Goal: Task Accomplishment & Management: Complete application form

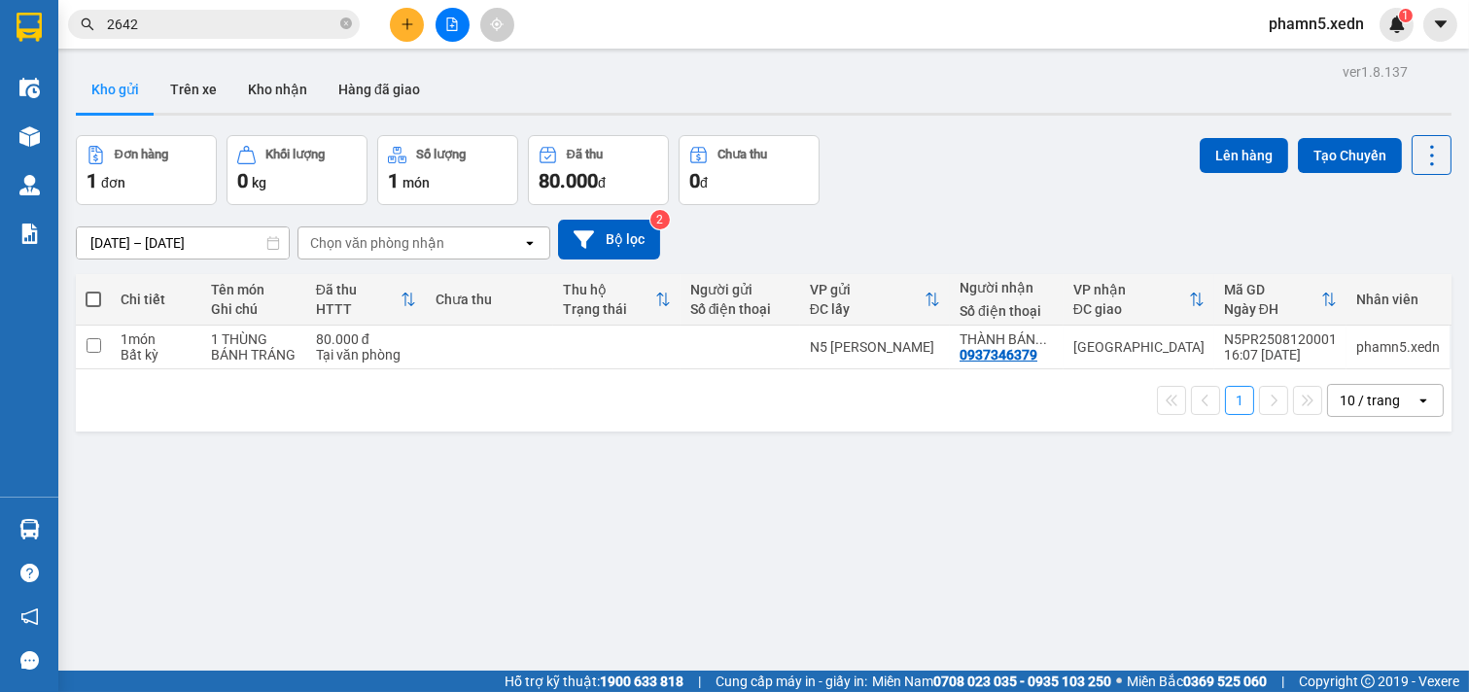
click at [410, 18] on icon "plus" at bounding box center [408, 25] width 14 height 14
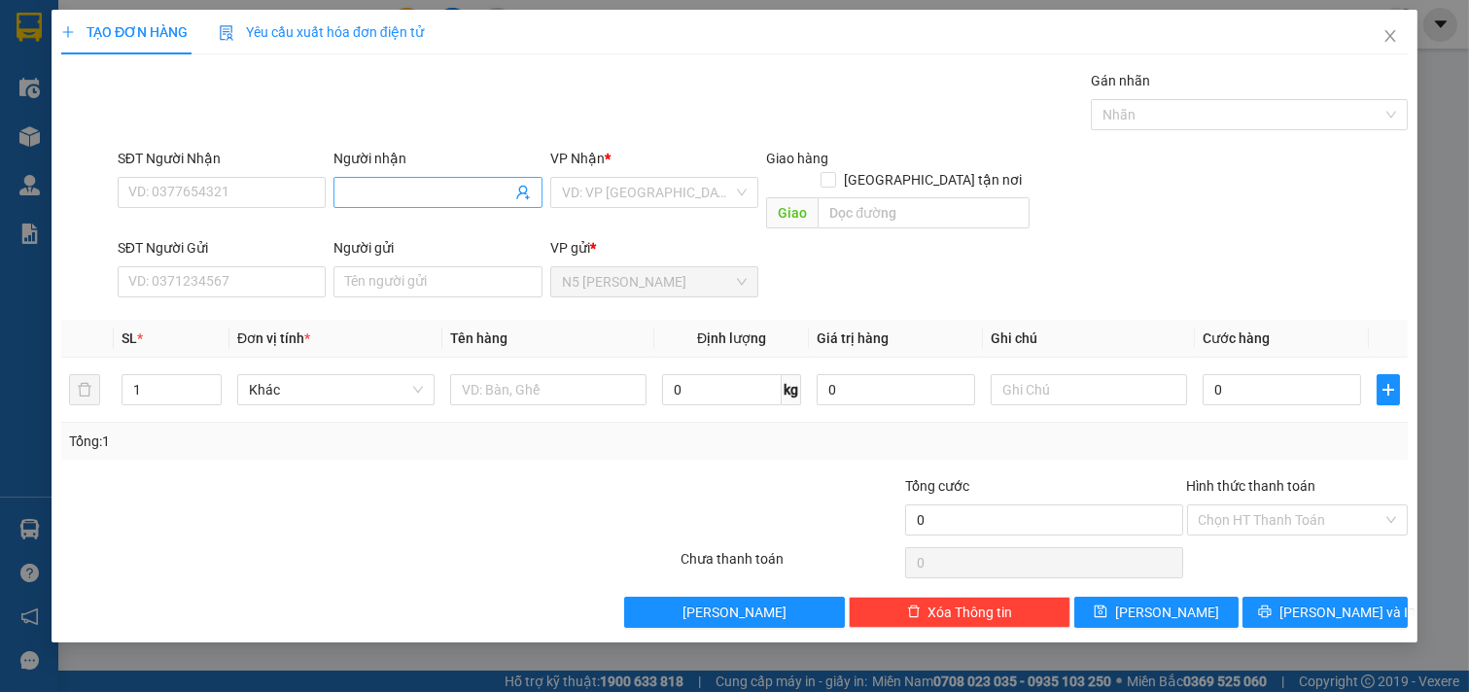
click at [403, 182] on input "Người nhận" at bounding box center [428, 192] width 166 height 21
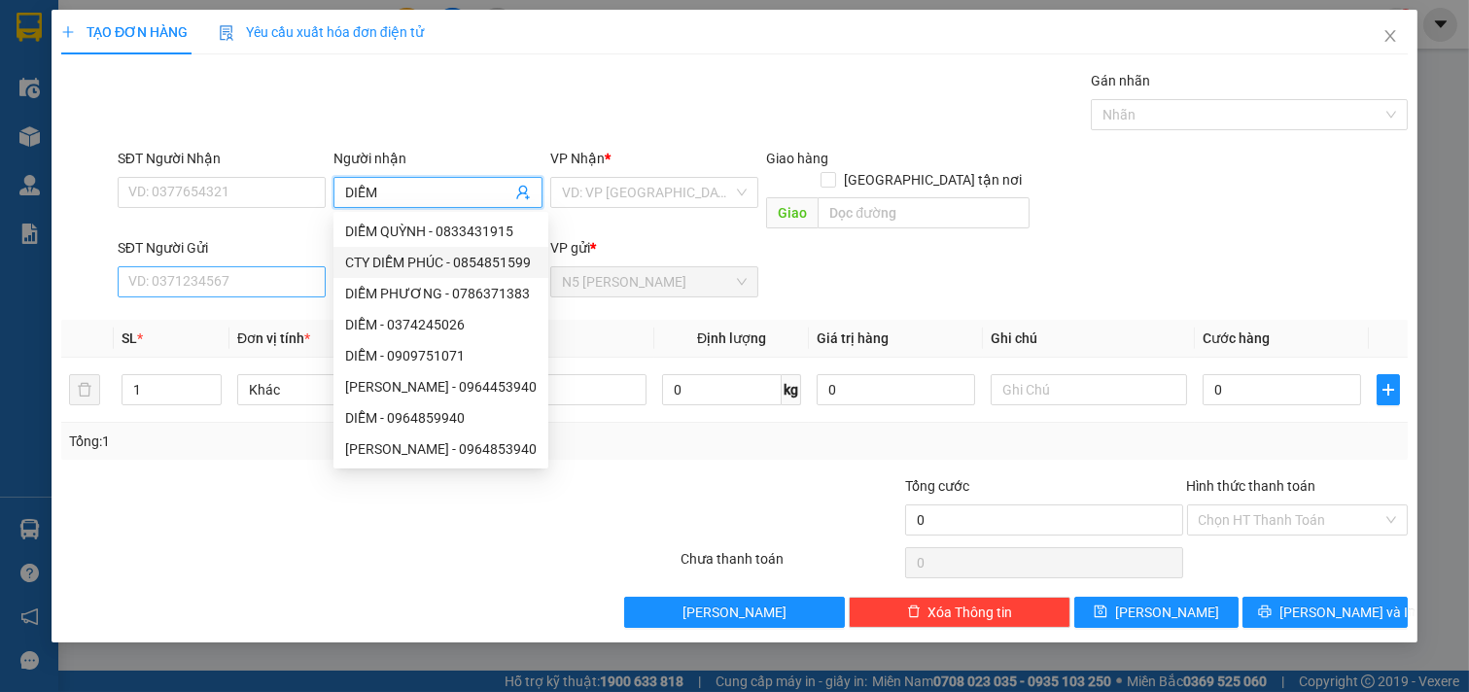
type input "DIỄM"
click at [244, 266] on input "SĐT Người Gửi" at bounding box center [222, 281] width 209 height 31
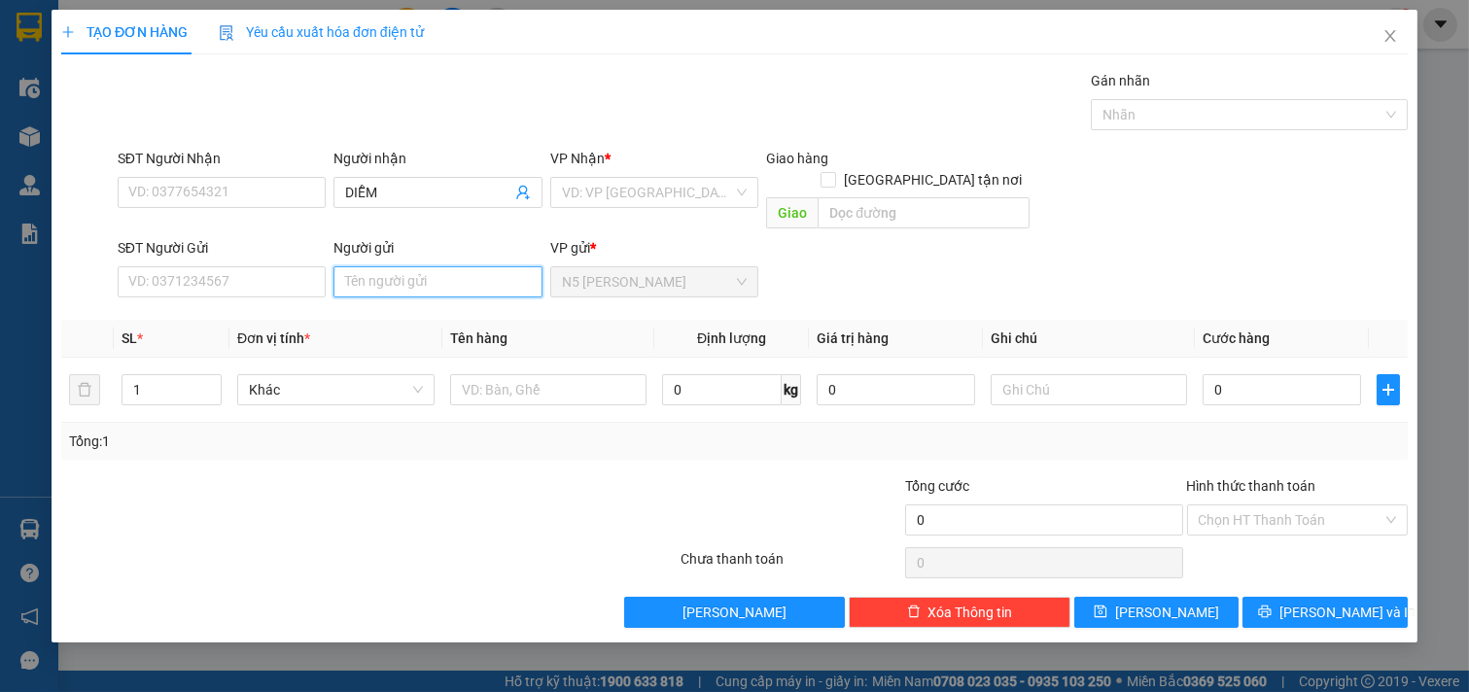
click at [367, 266] on input "Người gửi" at bounding box center [438, 281] width 209 height 31
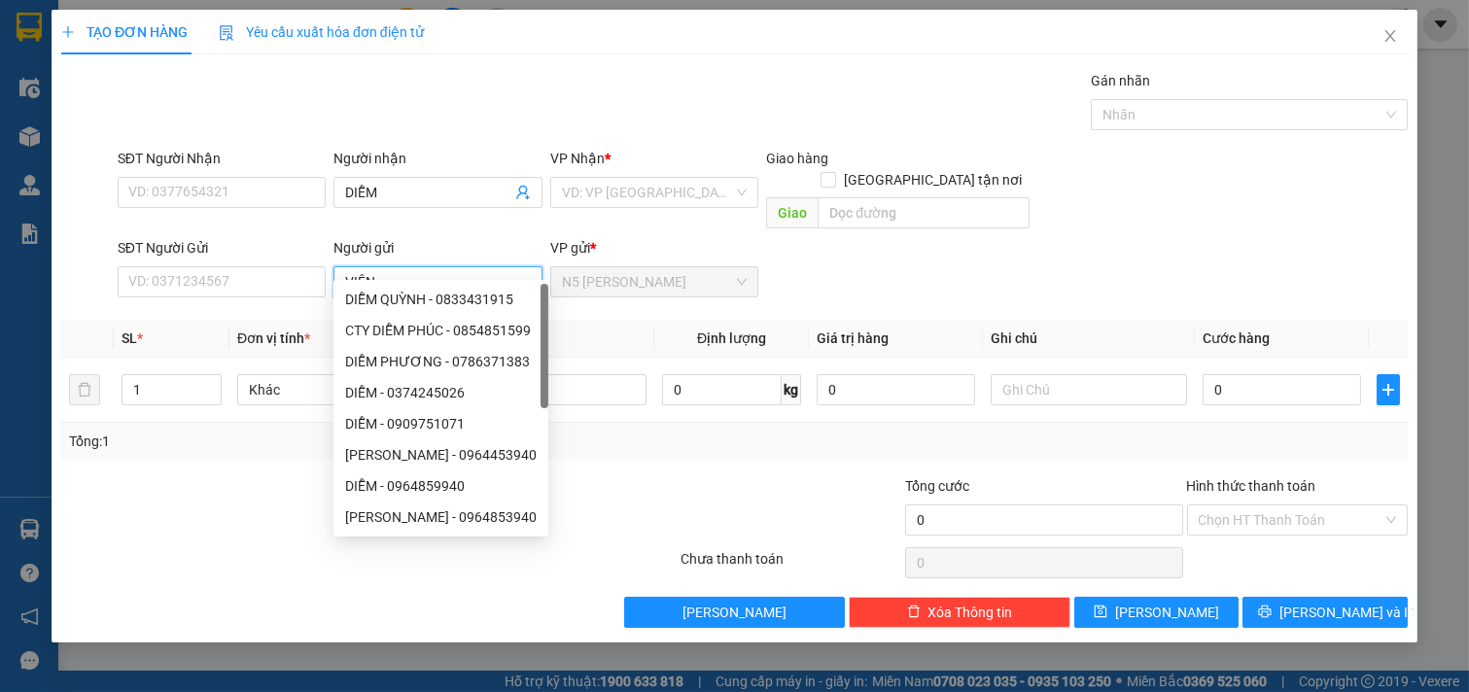
type input "VIÊN"
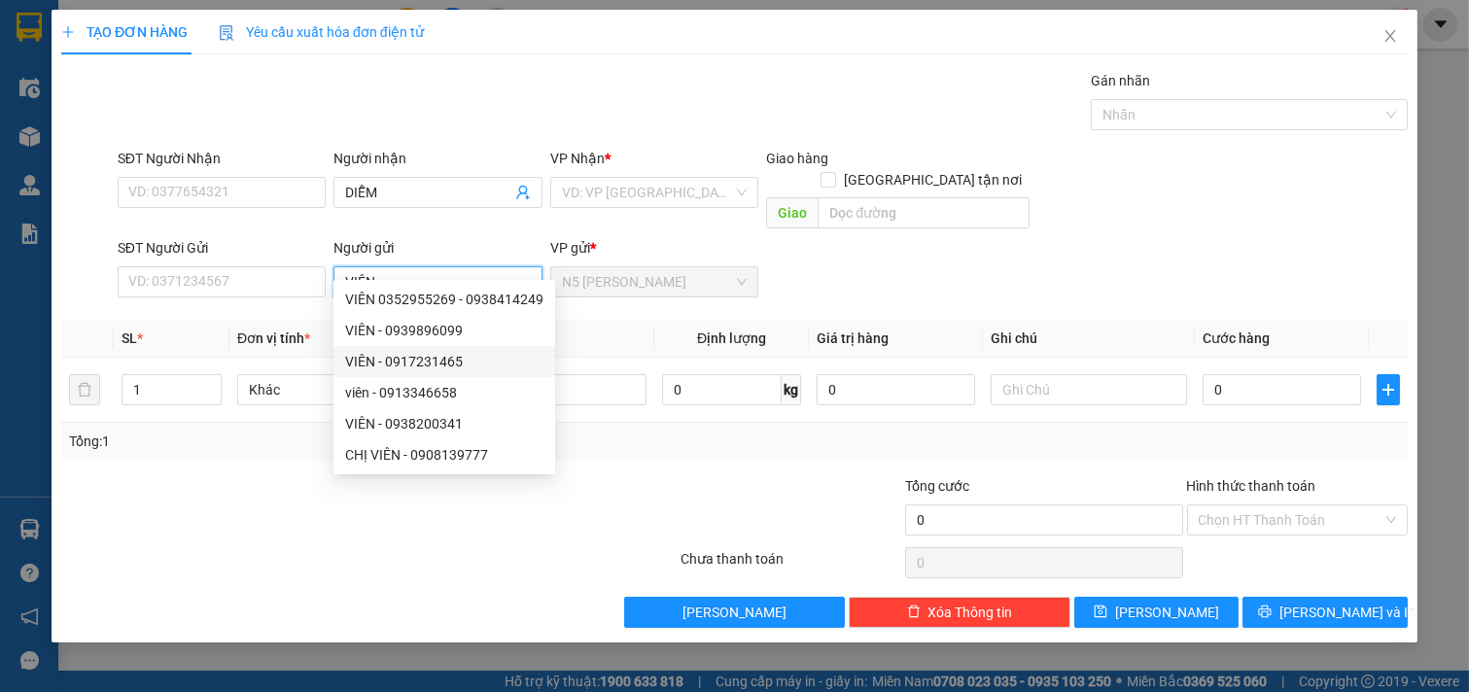
click at [414, 361] on div "VIÊN - 0917231465" at bounding box center [444, 361] width 198 height 21
type input "0917231465"
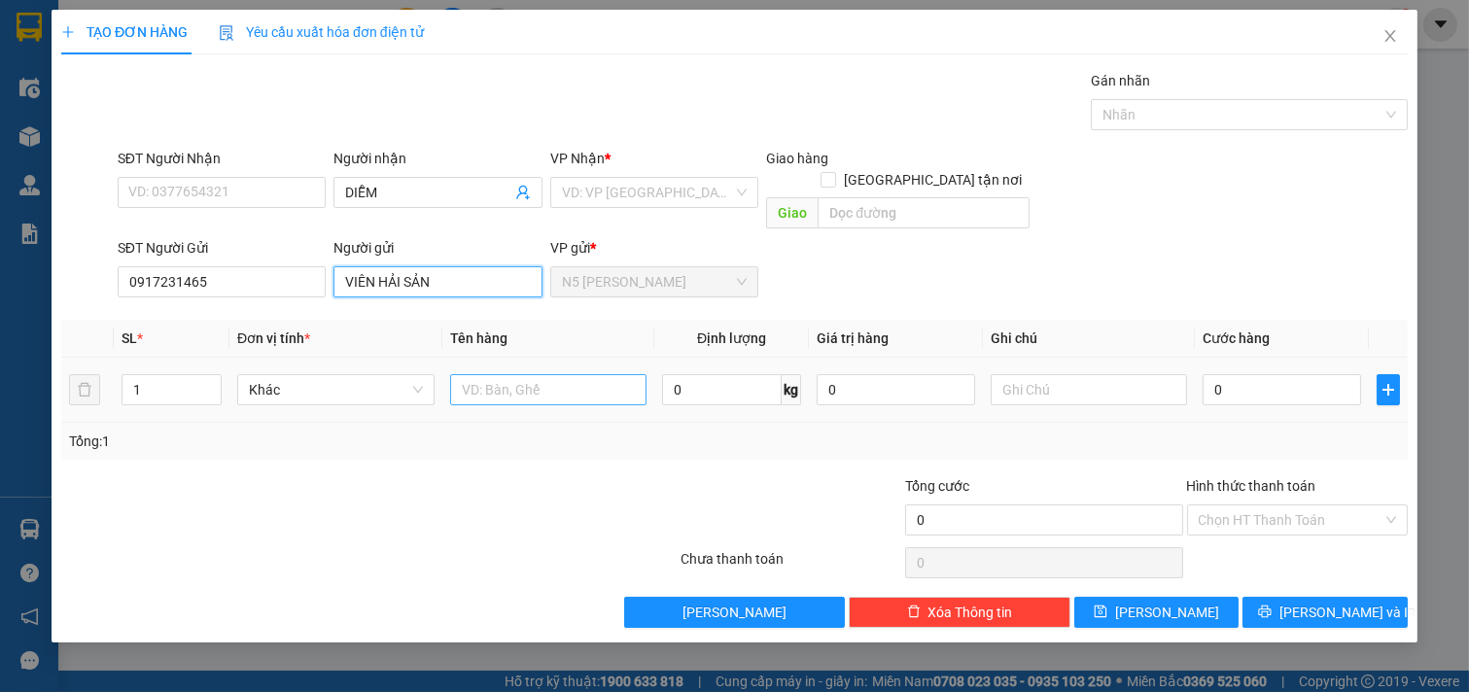
type input "VIÊN HẢI SẢN"
click at [619, 374] on input "text" at bounding box center [548, 389] width 197 height 31
type input "1 XỐP NHỎ"
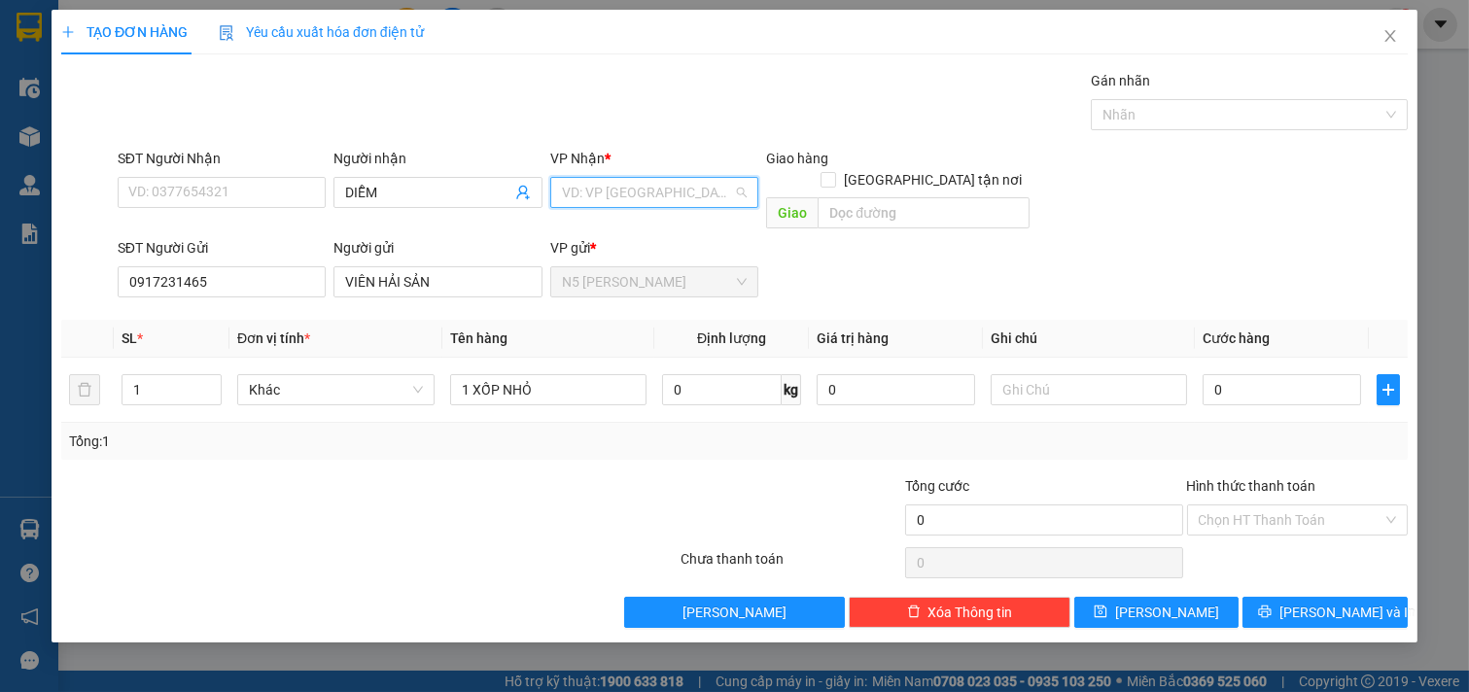
click at [715, 190] on input "search" at bounding box center [648, 192] width 172 height 29
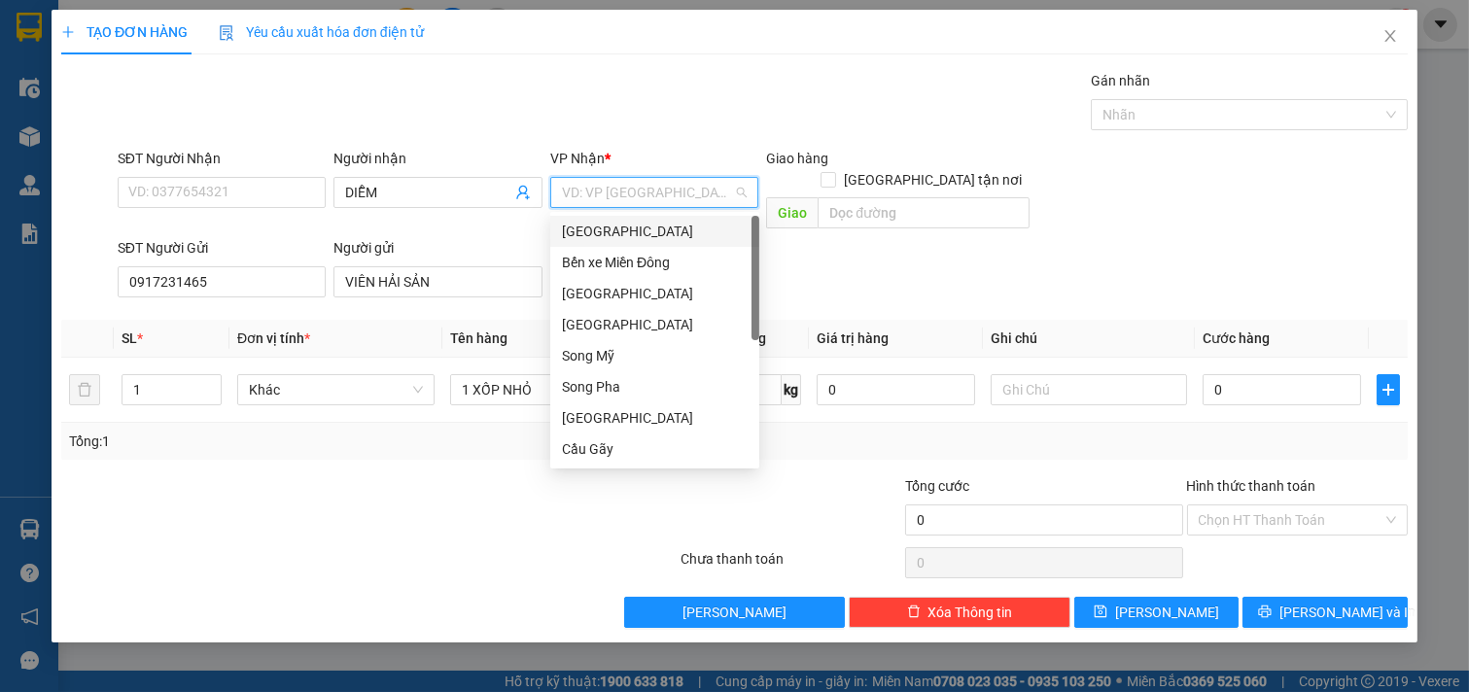
click at [679, 227] on div "[GEOGRAPHIC_DATA]" at bounding box center [655, 231] width 186 height 21
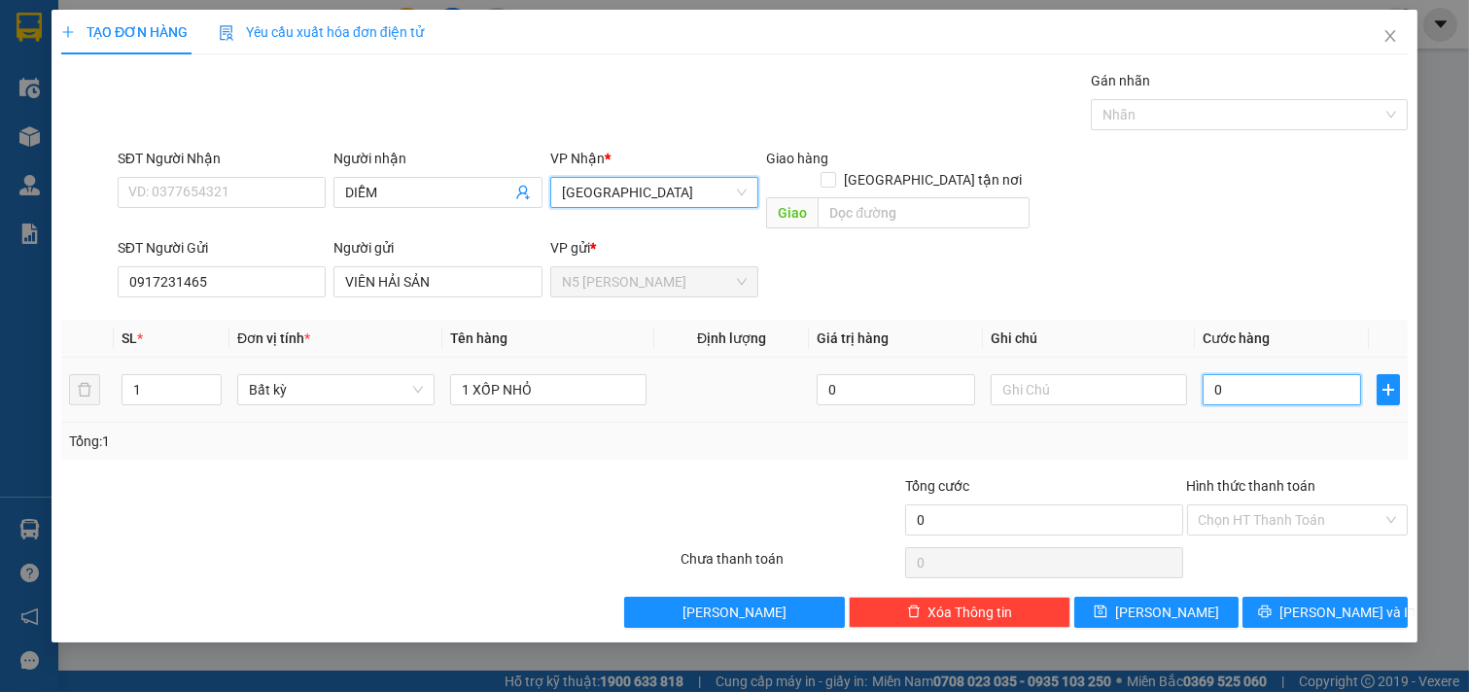
click at [1261, 374] on input "0" at bounding box center [1282, 389] width 159 height 31
type input "5"
type input "50"
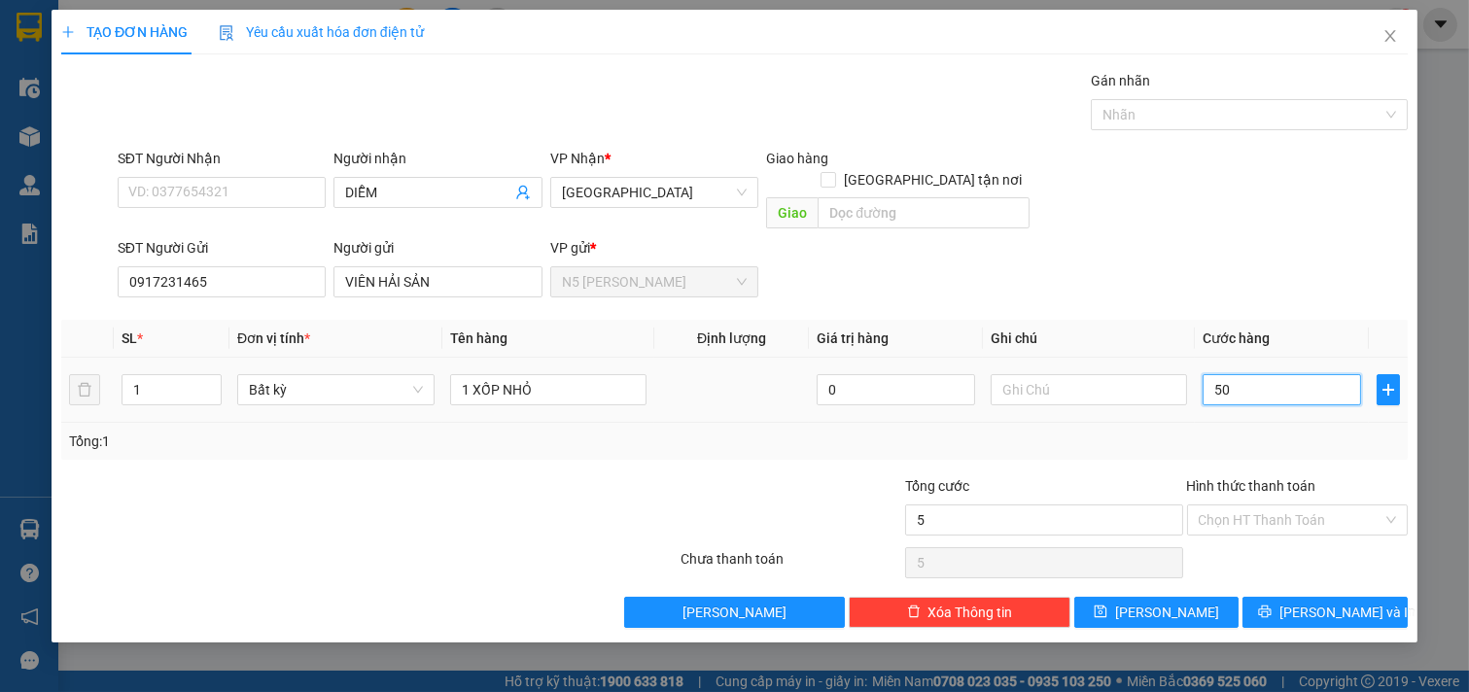
type input "50"
click at [1272, 506] on input "Hình thức thanh toán" at bounding box center [1291, 520] width 185 height 29
type input "50.000"
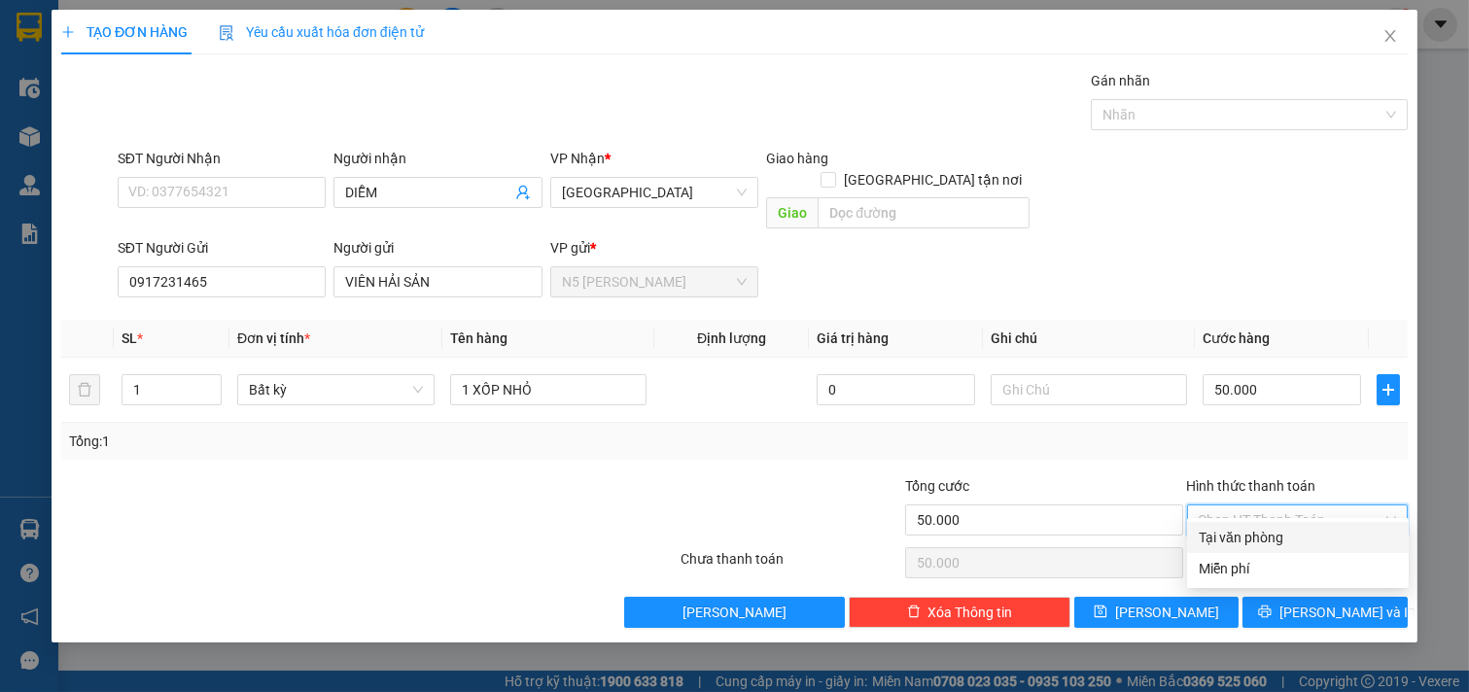
click at [1265, 540] on div "Tại văn phòng" at bounding box center [1298, 537] width 198 height 21
type input "0"
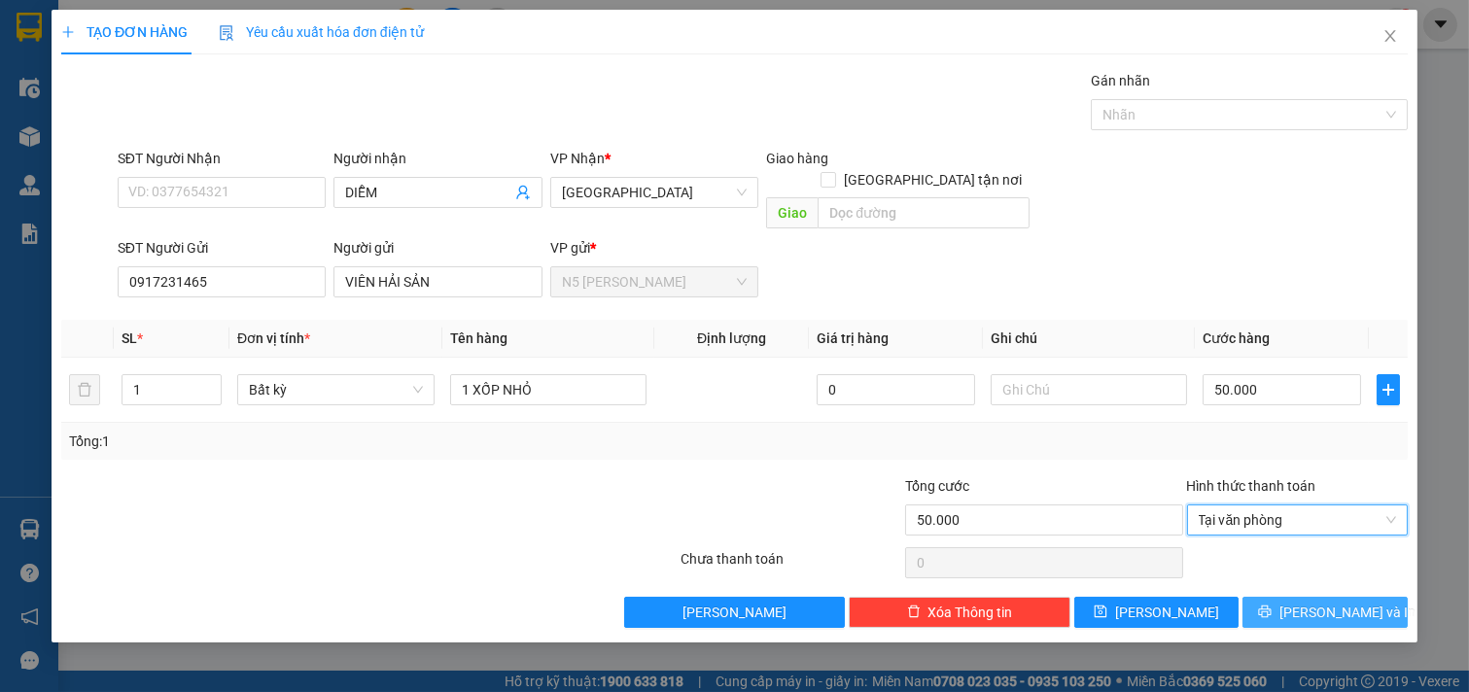
click at [1272, 605] on icon "printer" at bounding box center [1265, 612] width 14 height 14
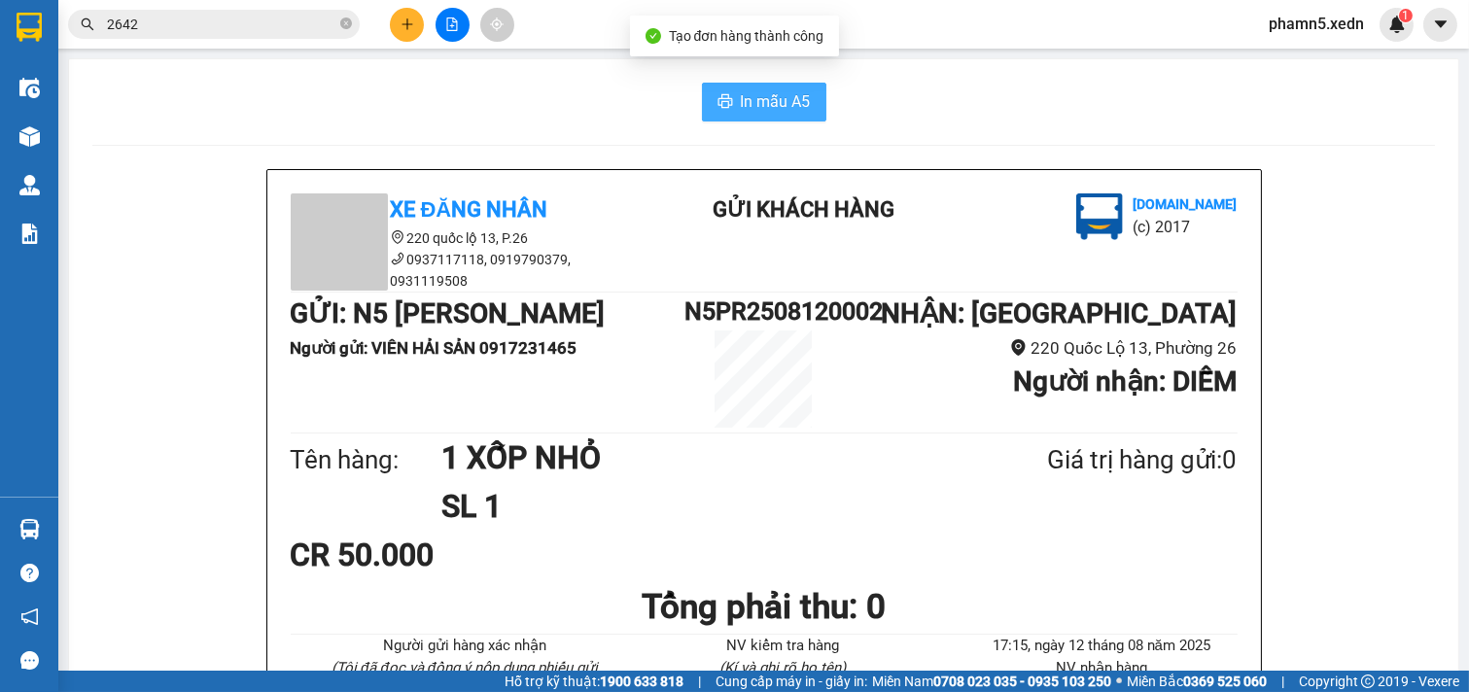
click at [754, 95] on span "In mẫu A5" at bounding box center [776, 101] width 70 height 24
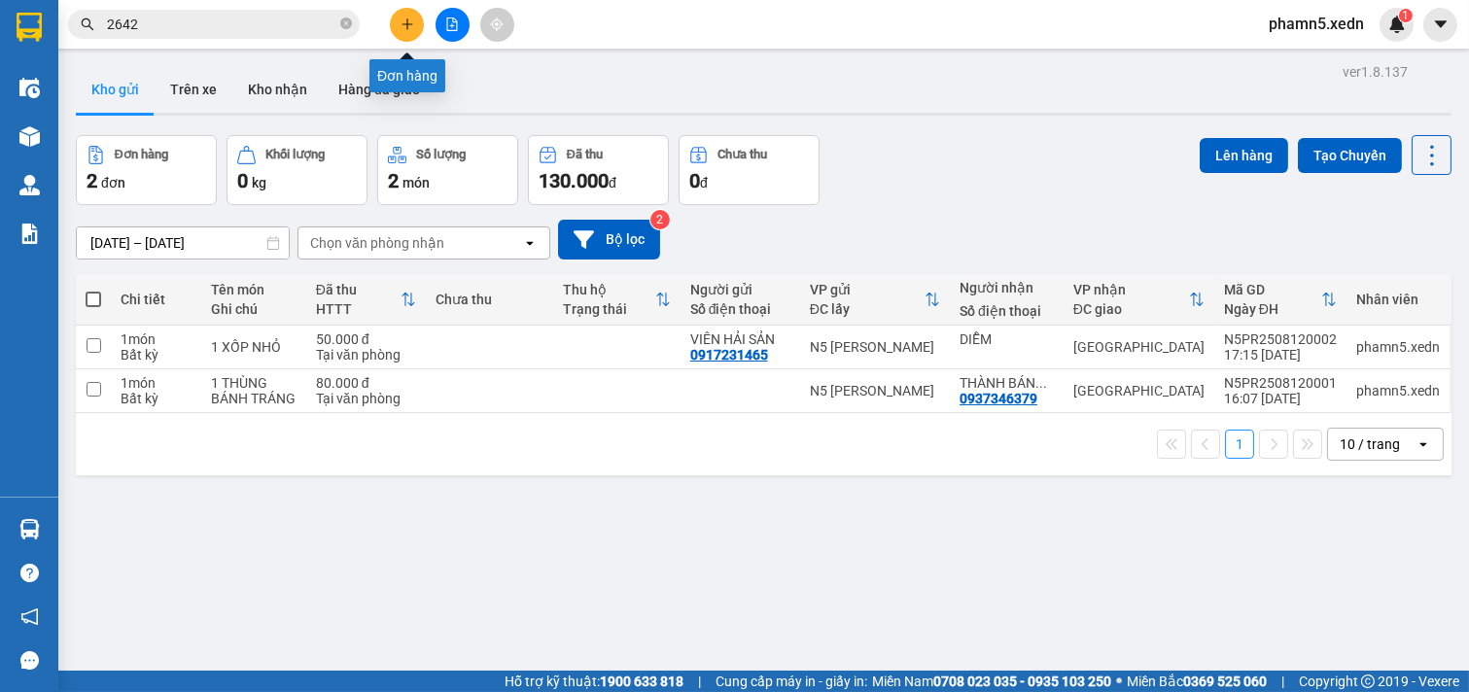
click at [420, 24] on button at bounding box center [407, 25] width 34 height 34
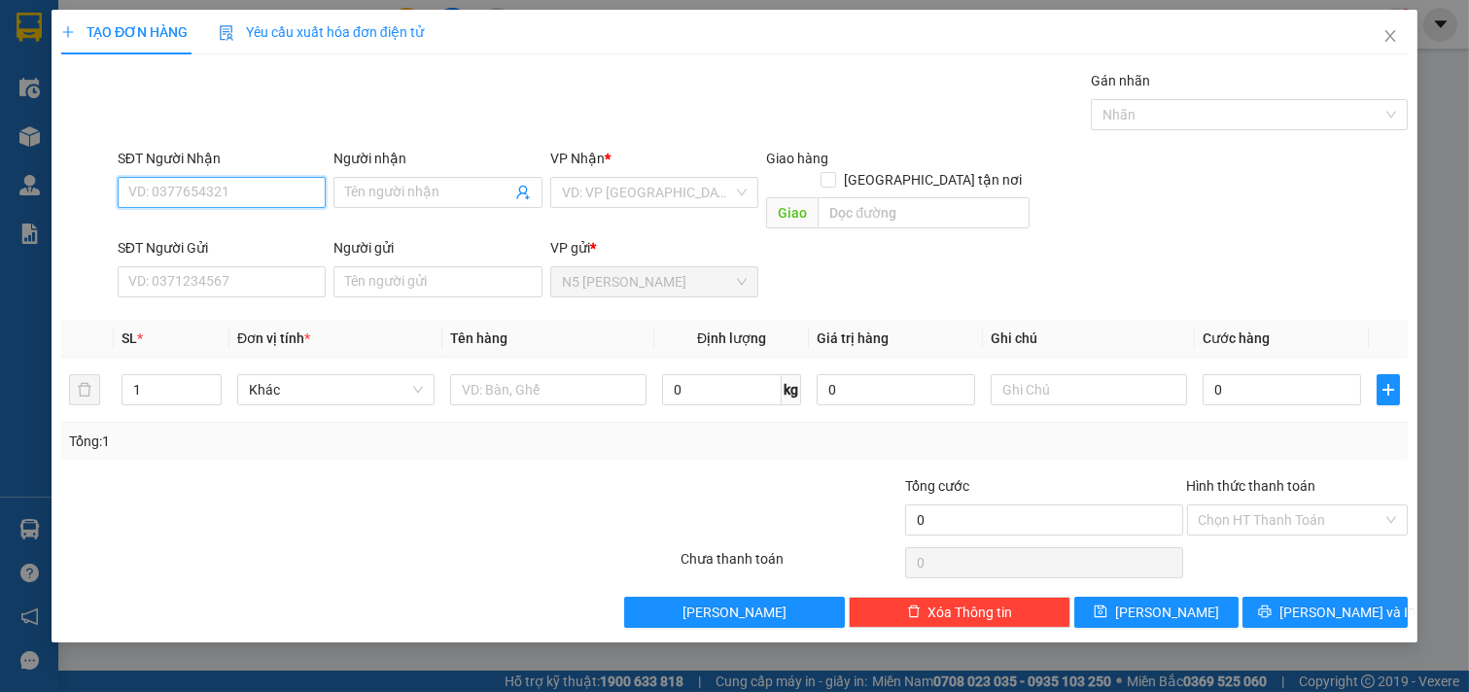
click at [274, 196] on input "SĐT Người Nhận" at bounding box center [222, 192] width 209 height 31
click at [266, 239] on div "0902708006 - THẢO SƯƠNG" at bounding box center [222, 231] width 186 height 21
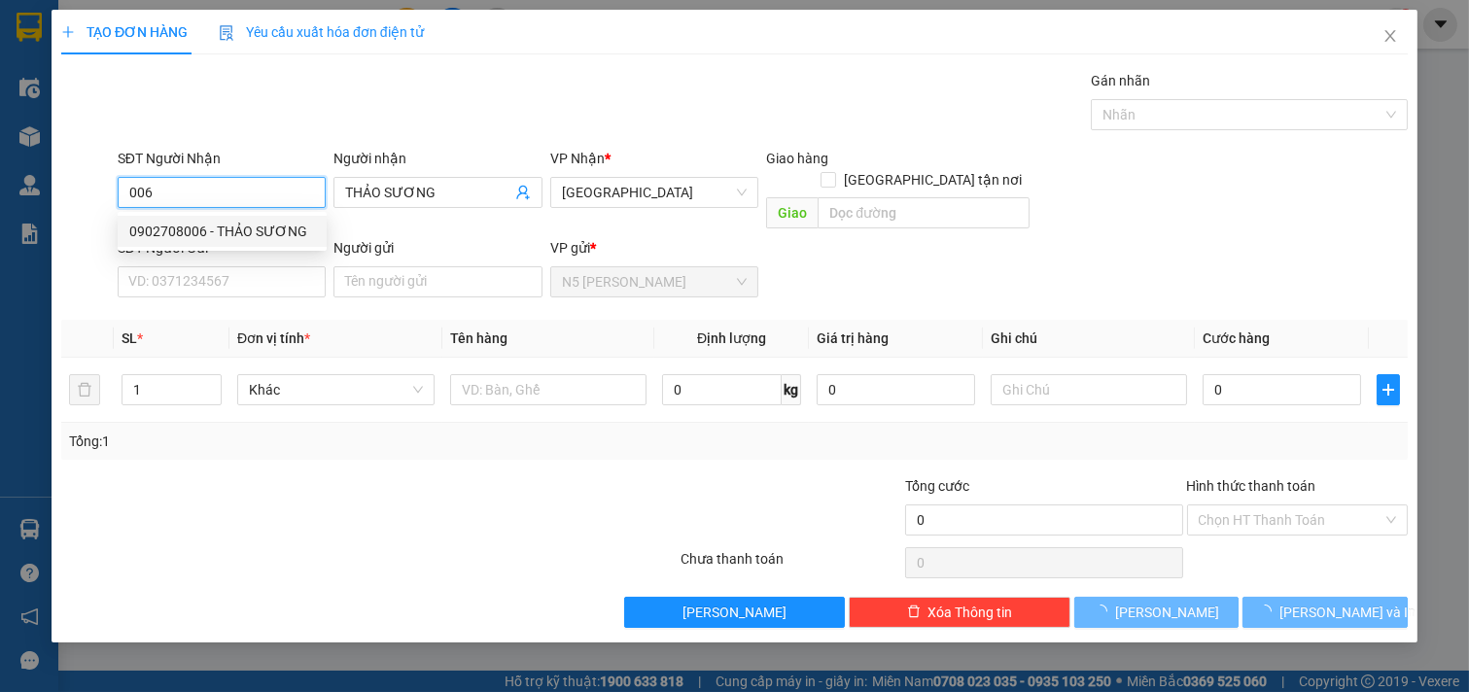
type input "0902708006"
type input "THẢO SƯƠNG"
type input "180.000"
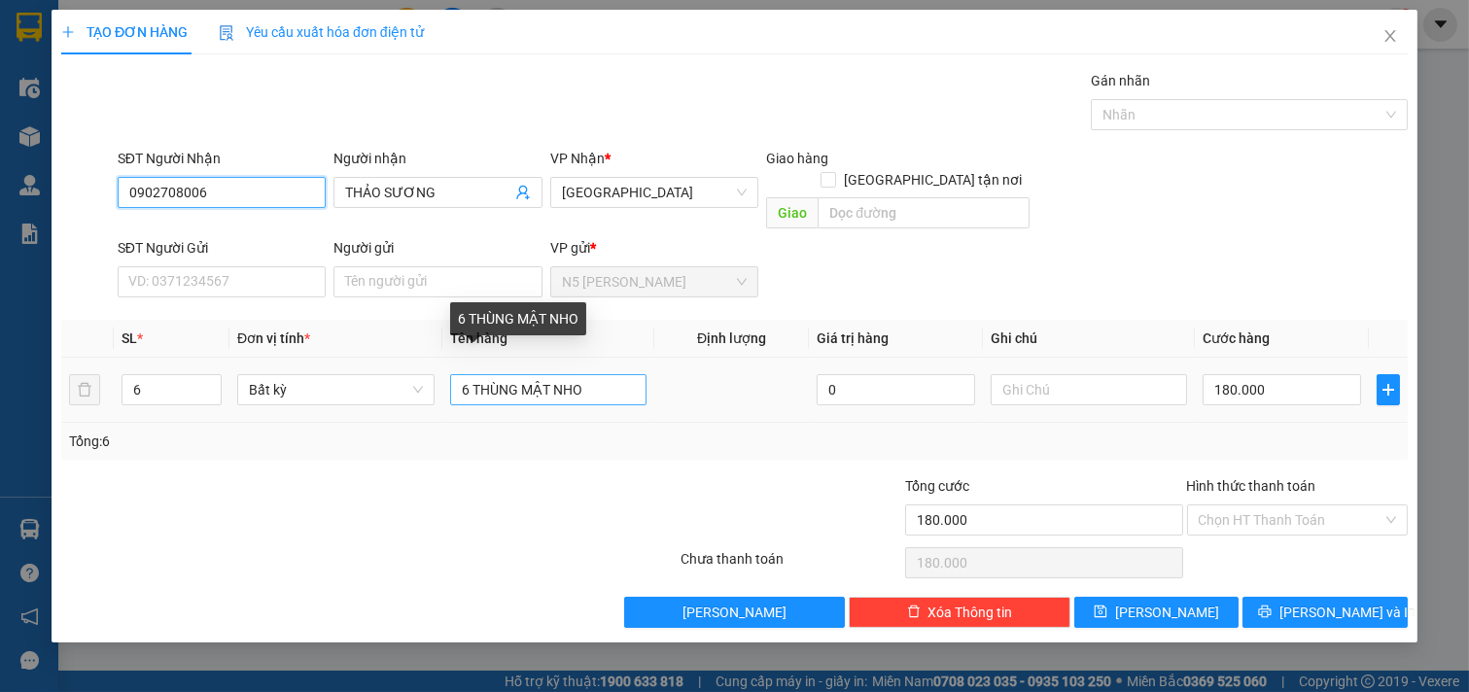
type input "0902708006"
click at [458, 374] on input "6 THÙNG MẬT NHO" at bounding box center [548, 389] width 197 height 31
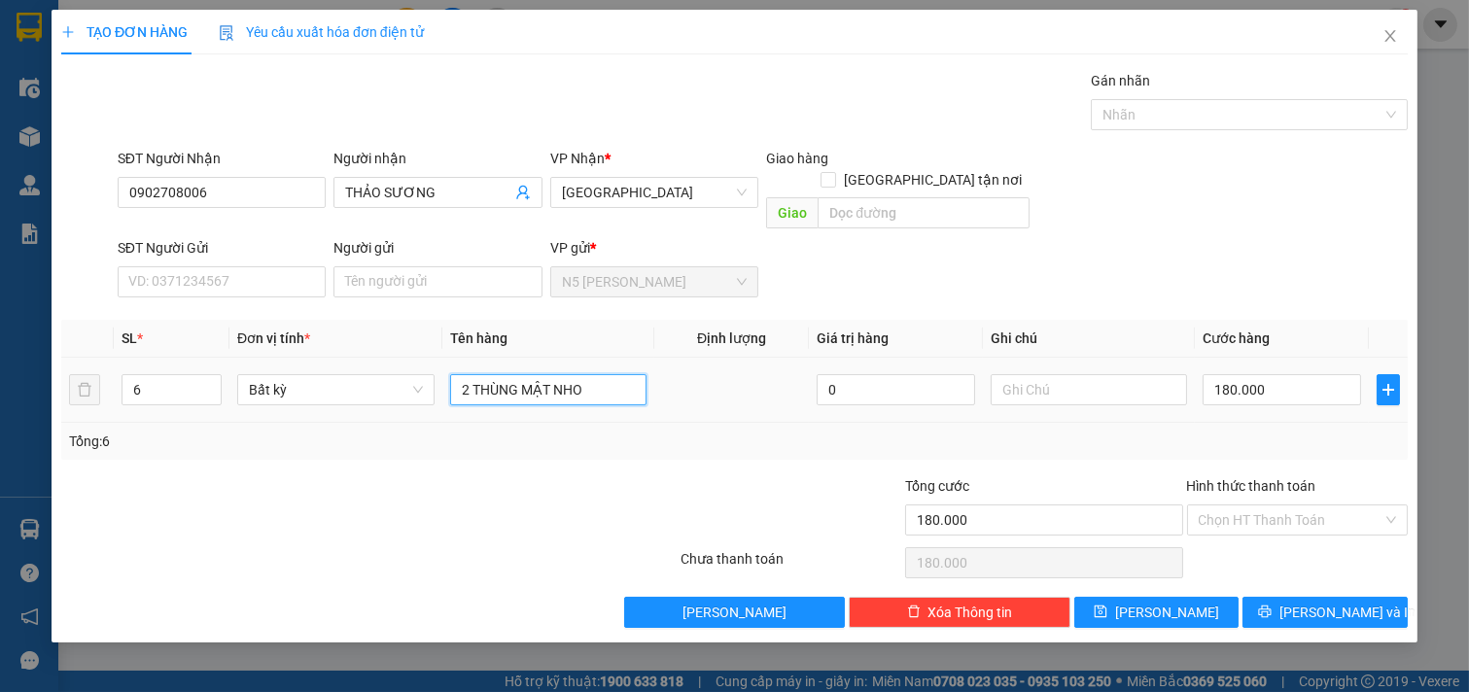
click at [618, 374] on input "2 THÙNG MẬT NHO" at bounding box center [548, 389] width 197 height 31
type input "2 THÙNG MẬT NHO + 4 RƯỢU"
click at [1285, 374] on input "180.000" at bounding box center [1282, 389] width 159 height 31
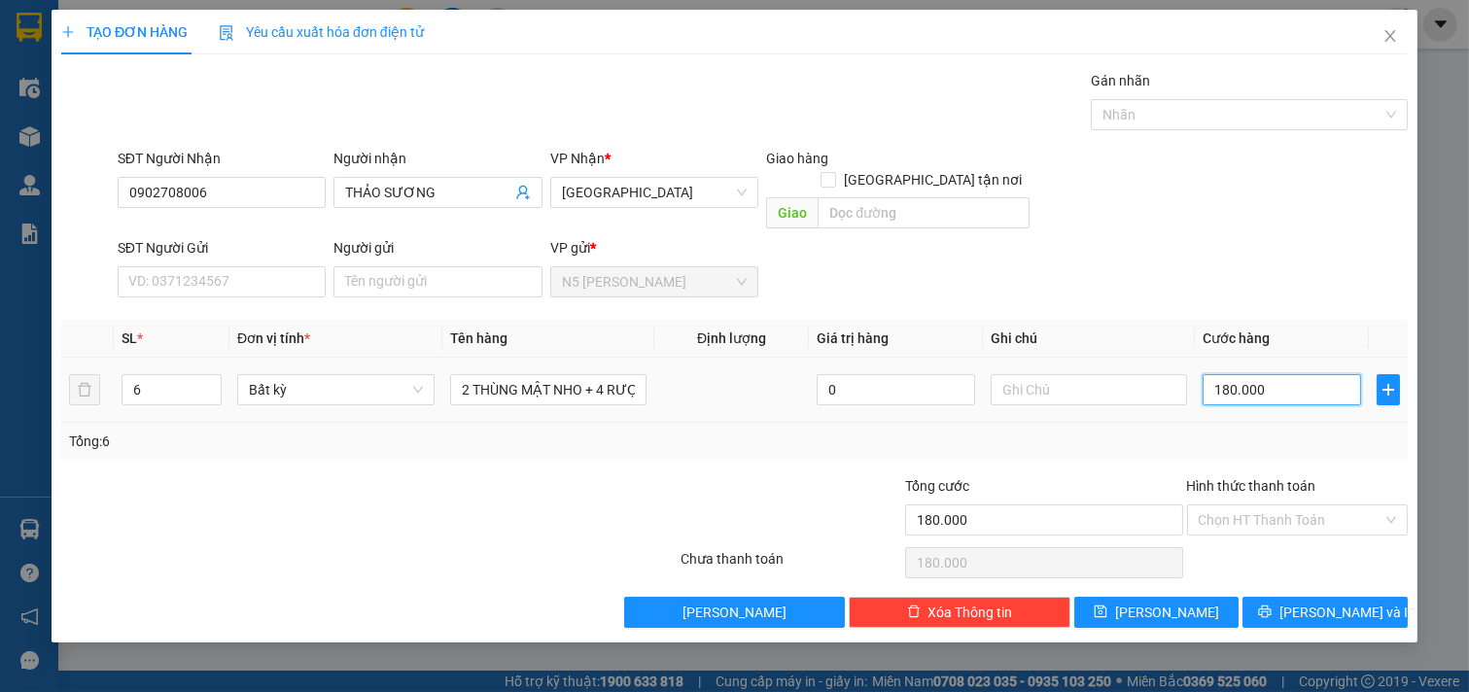
type input "2"
type input "22"
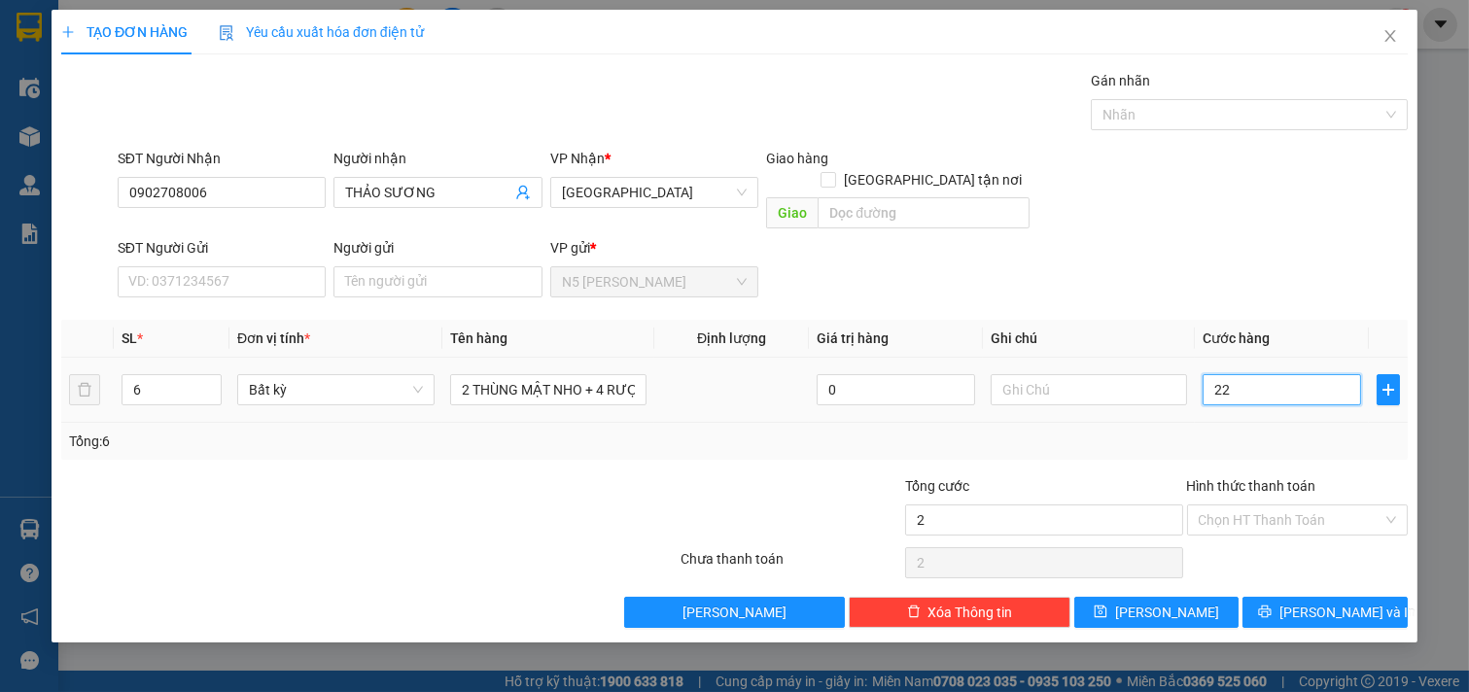
type input "22"
type input "220"
type input "2.200"
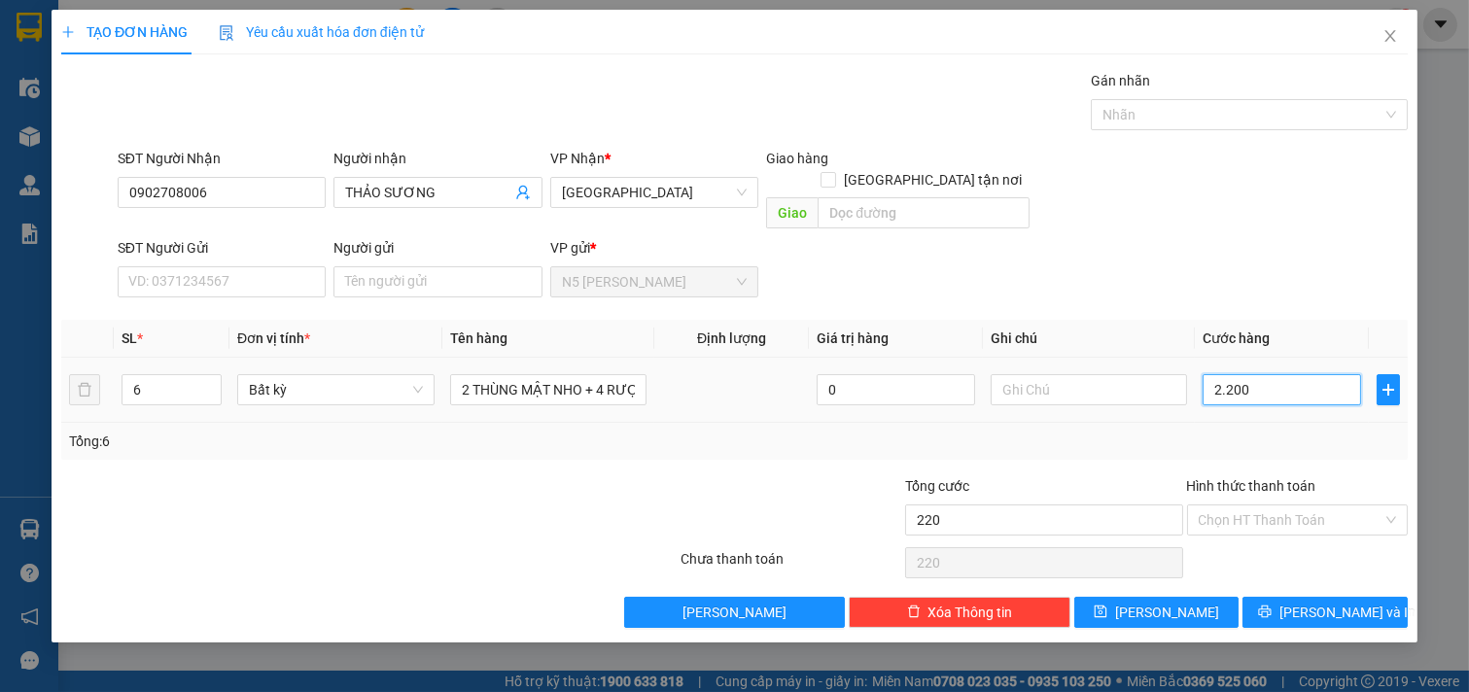
type input "2.200"
type input "220.000"
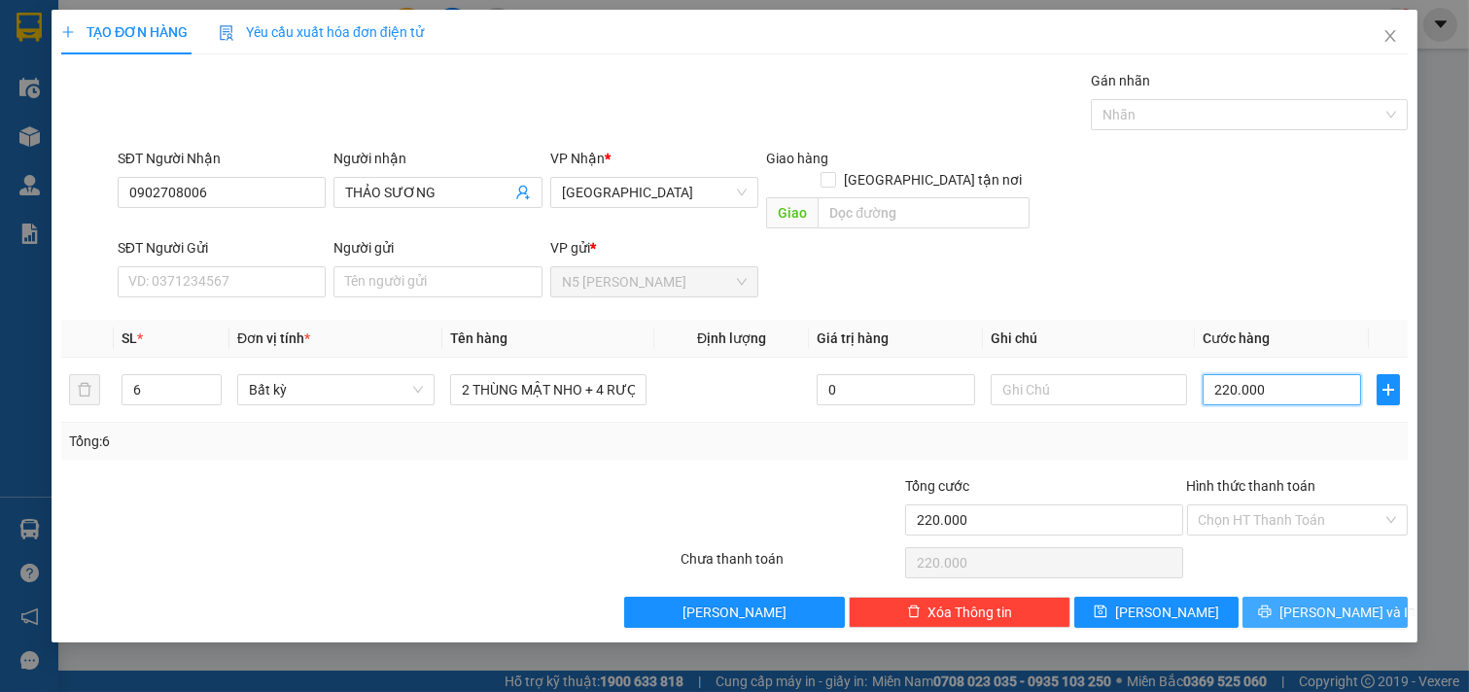
type input "220.000"
click at [1307, 605] on button "[PERSON_NAME] và In" at bounding box center [1325, 612] width 165 height 31
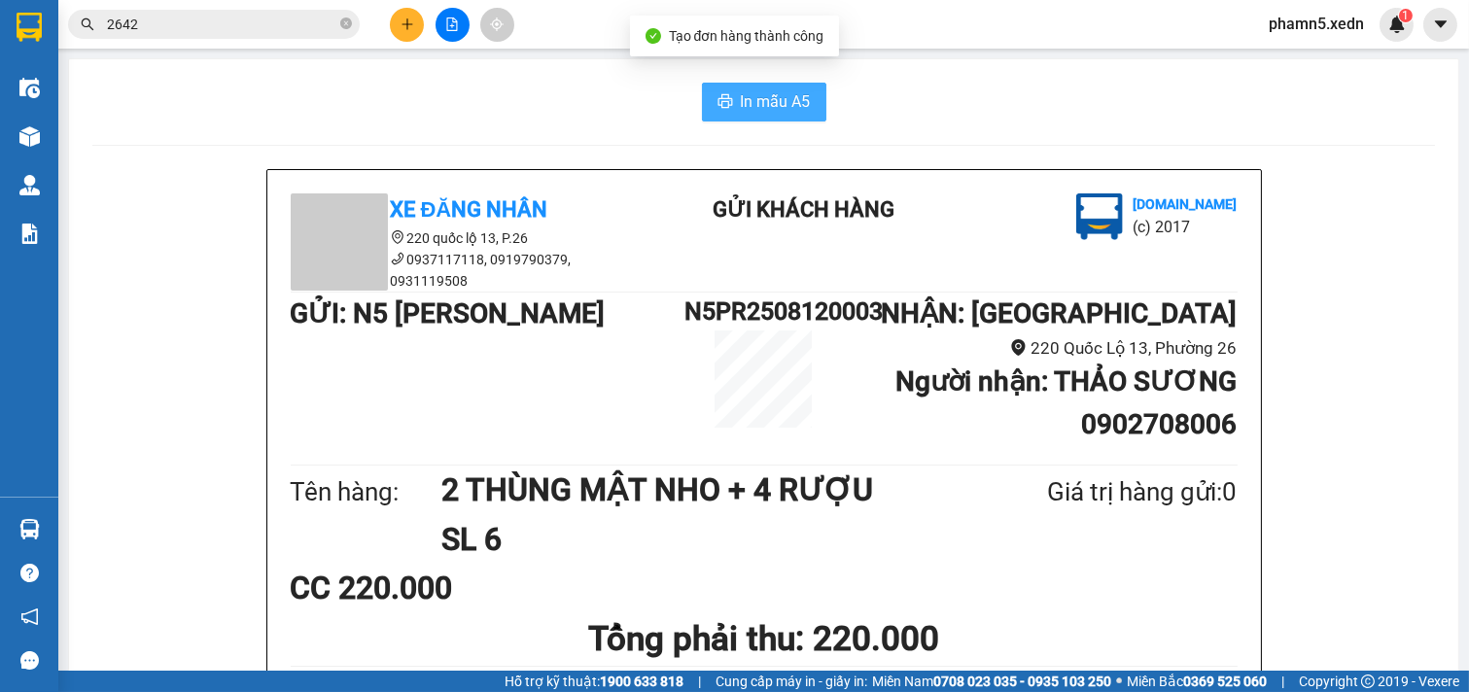
click at [780, 108] on span "In mẫu A5" at bounding box center [776, 101] width 70 height 24
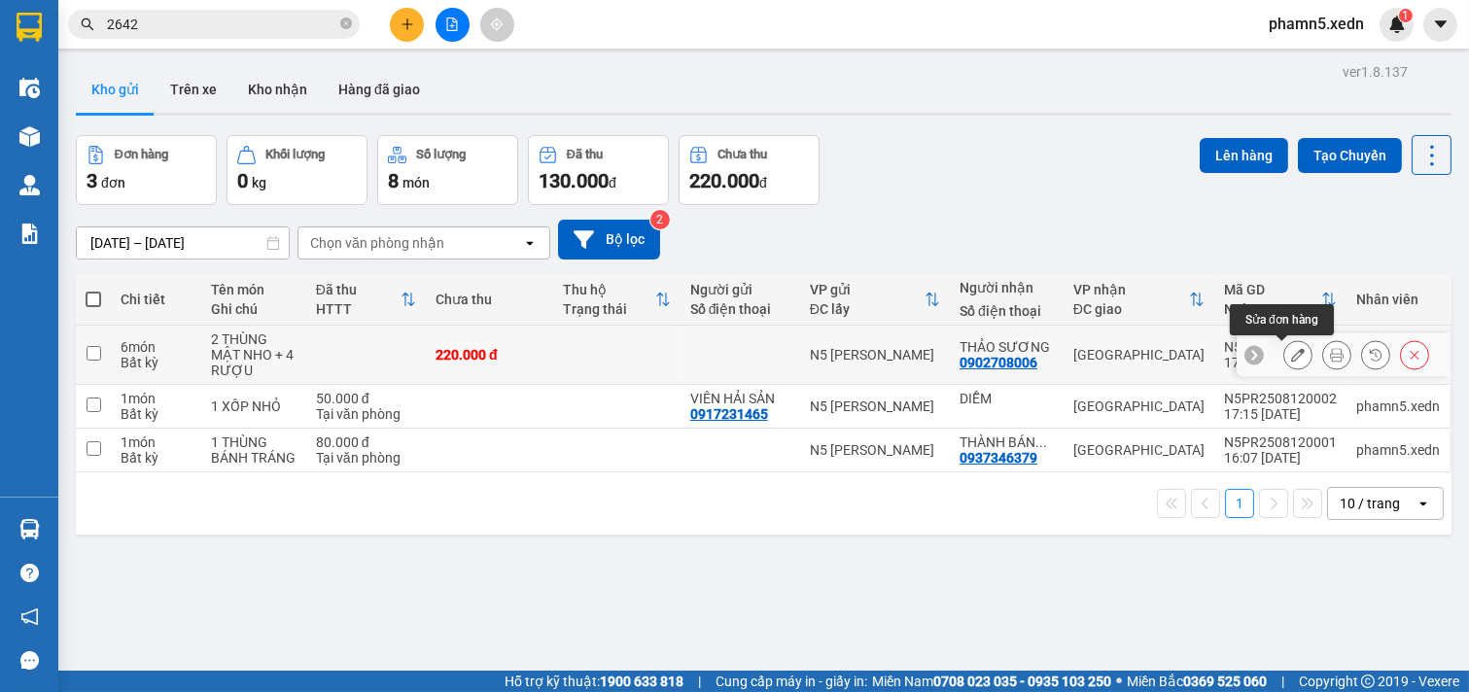
click at [1292, 348] on icon at bounding box center [1299, 355] width 14 height 14
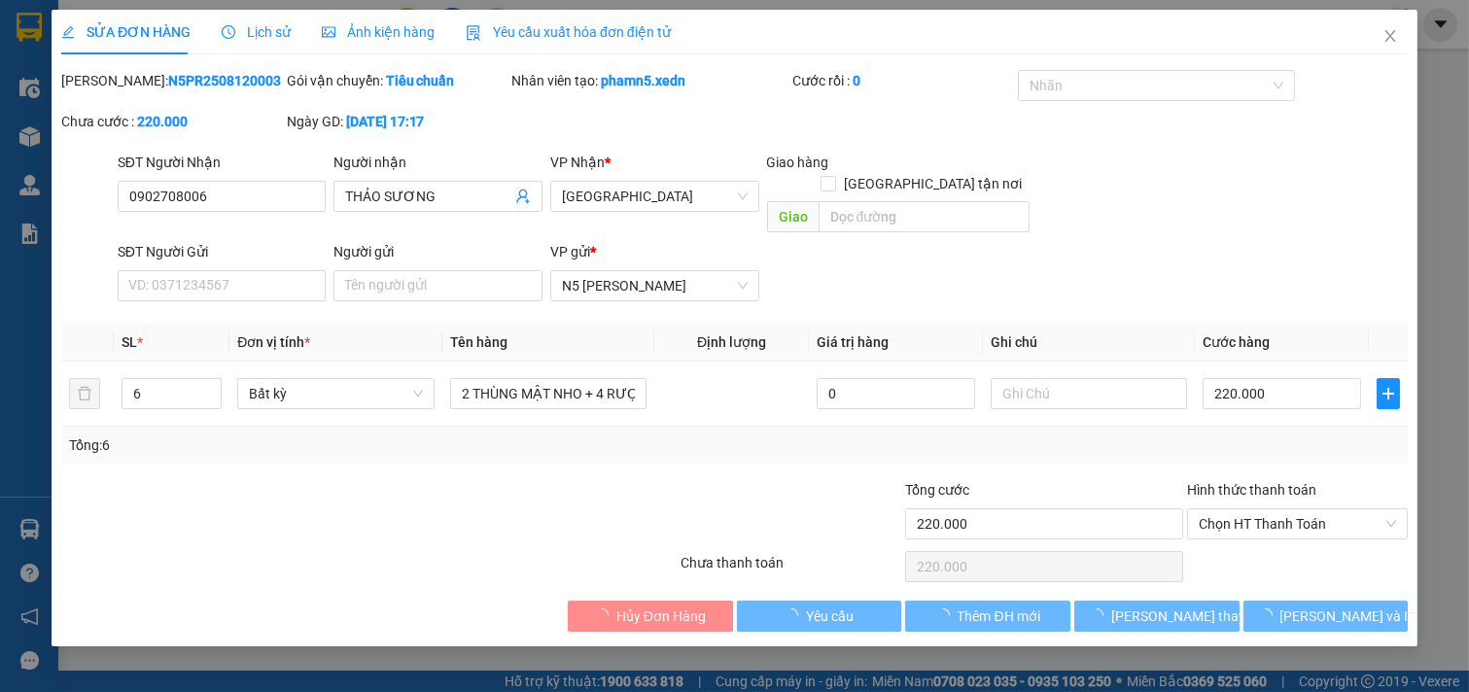
type input "0902708006"
type input "THẢO SƯƠNG"
type input "220.000"
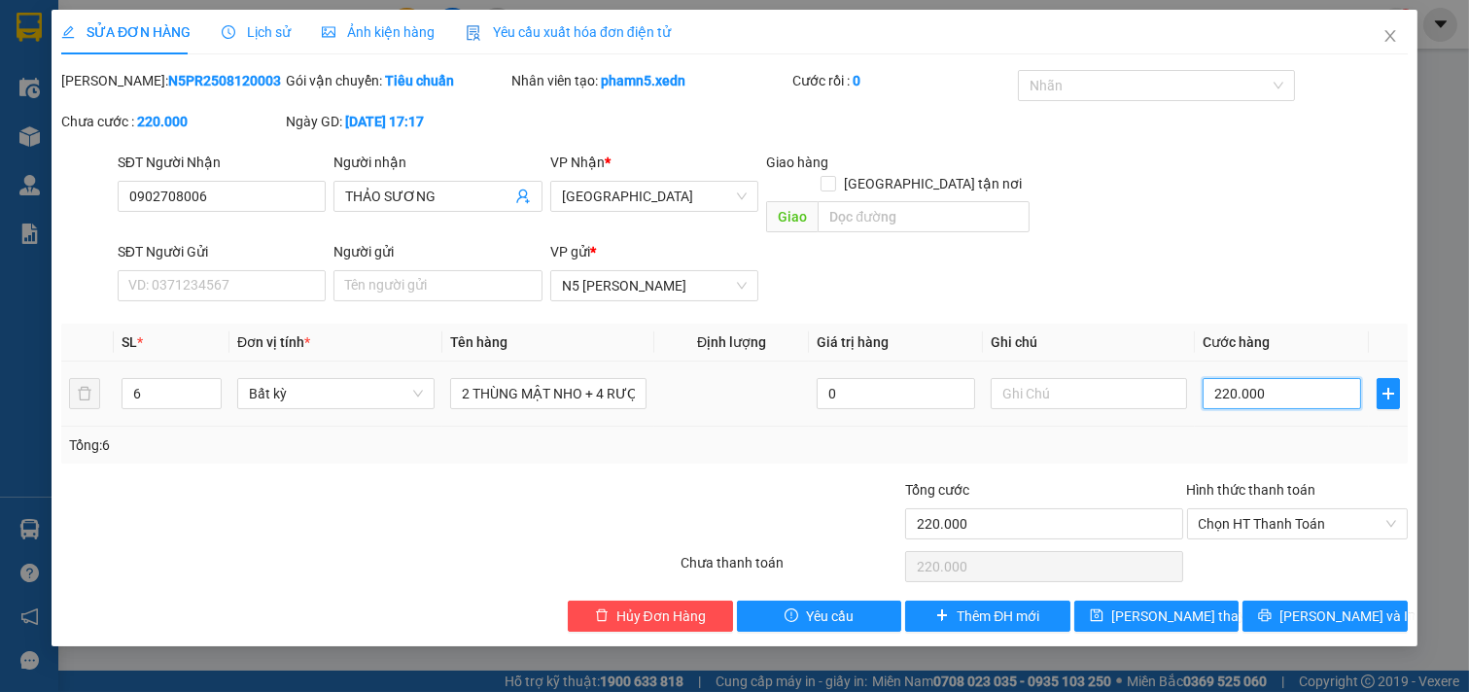
click at [1293, 385] on input "220.000" at bounding box center [1282, 393] width 159 height 31
type input "2"
type input "24"
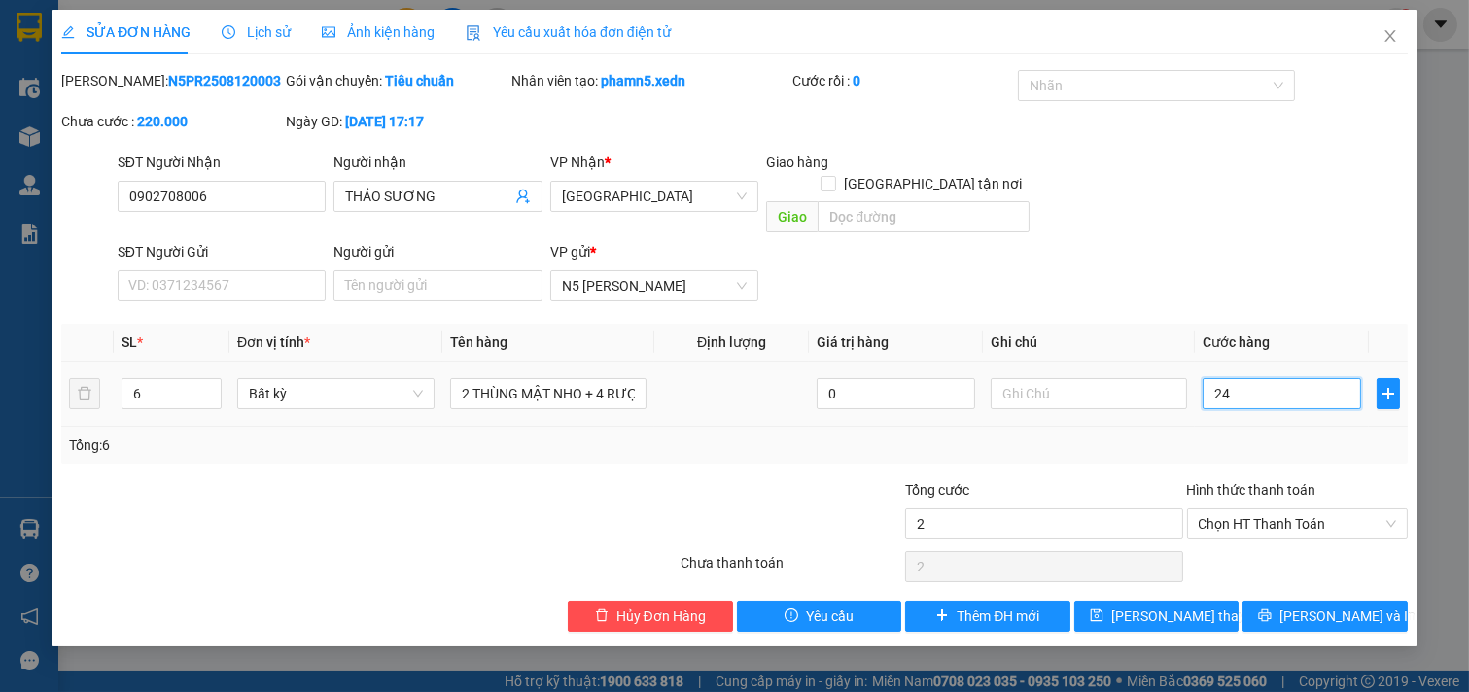
type input "24"
type input "240"
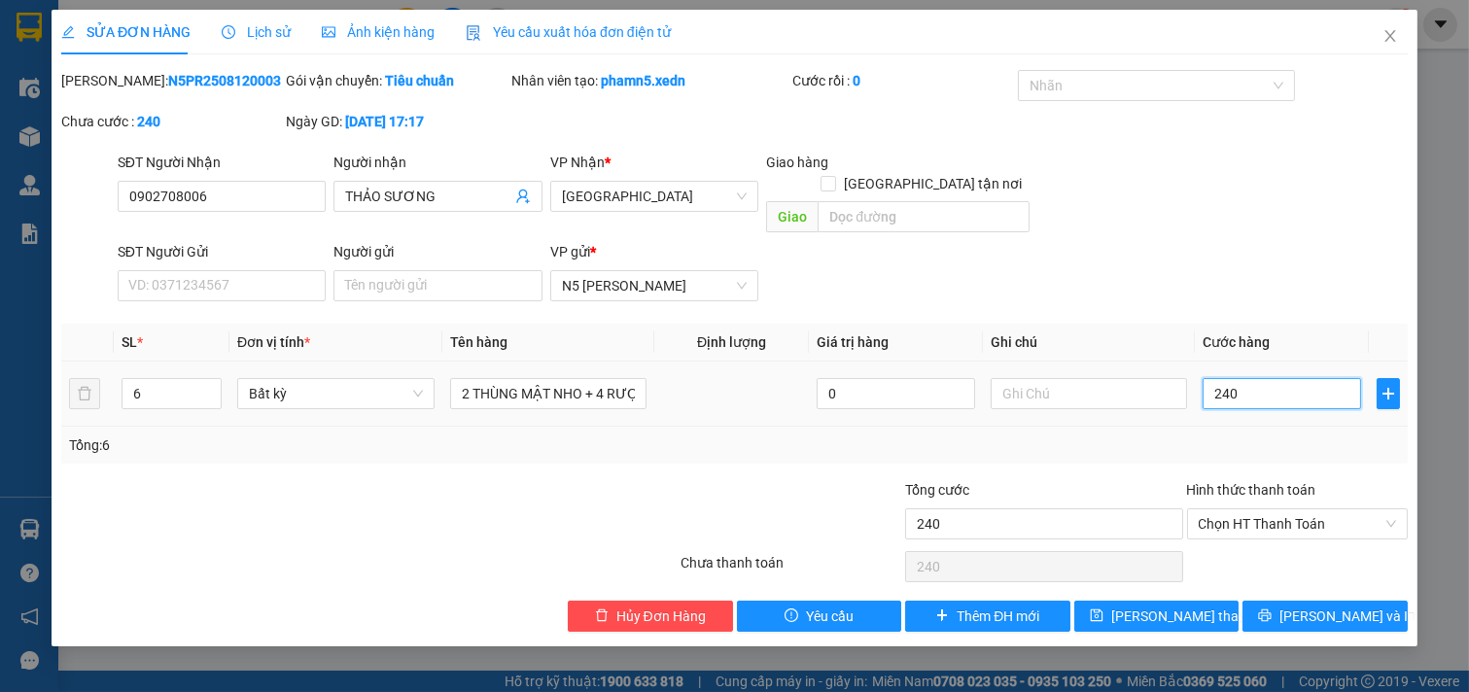
type input "2.400"
type input "24.000"
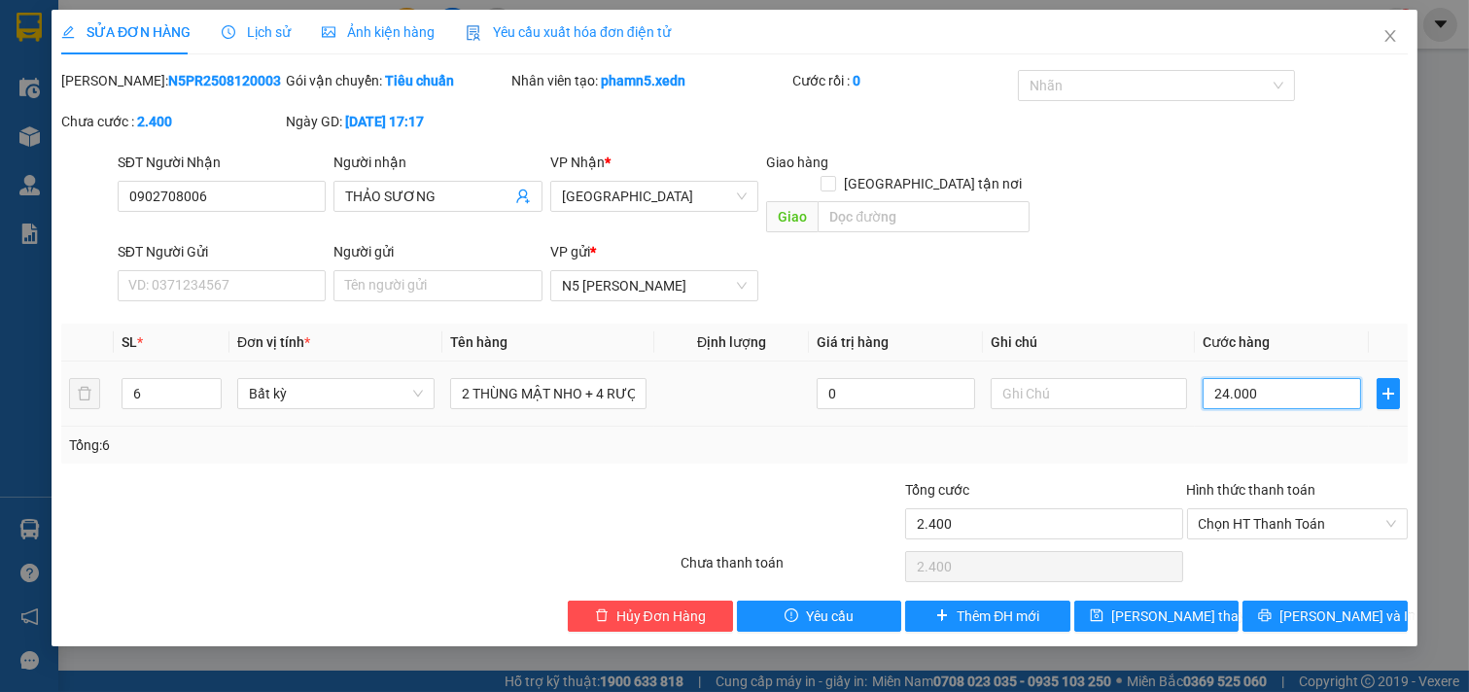
type input "24.000"
type input "240.000"
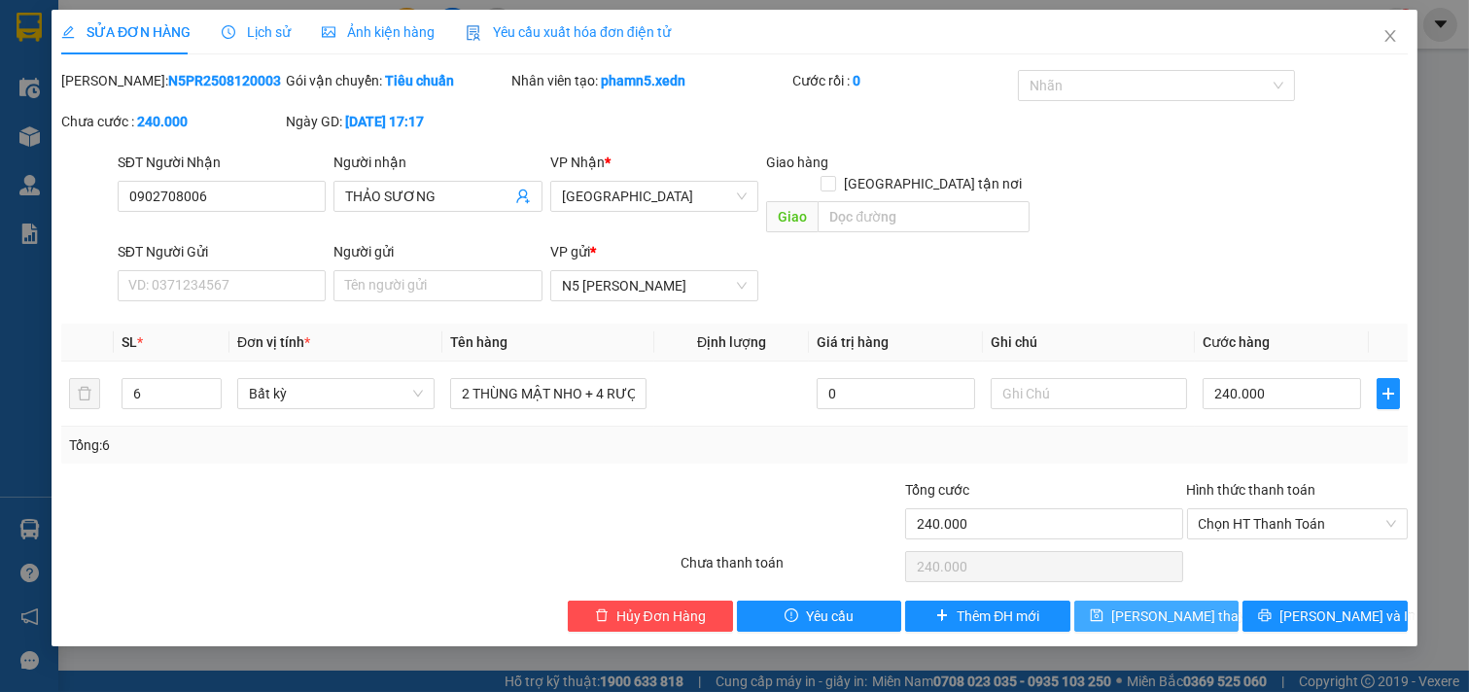
click at [1187, 606] on span "[PERSON_NAME] thay đổi" at bounding box center [1190, 616] width 156 height 21
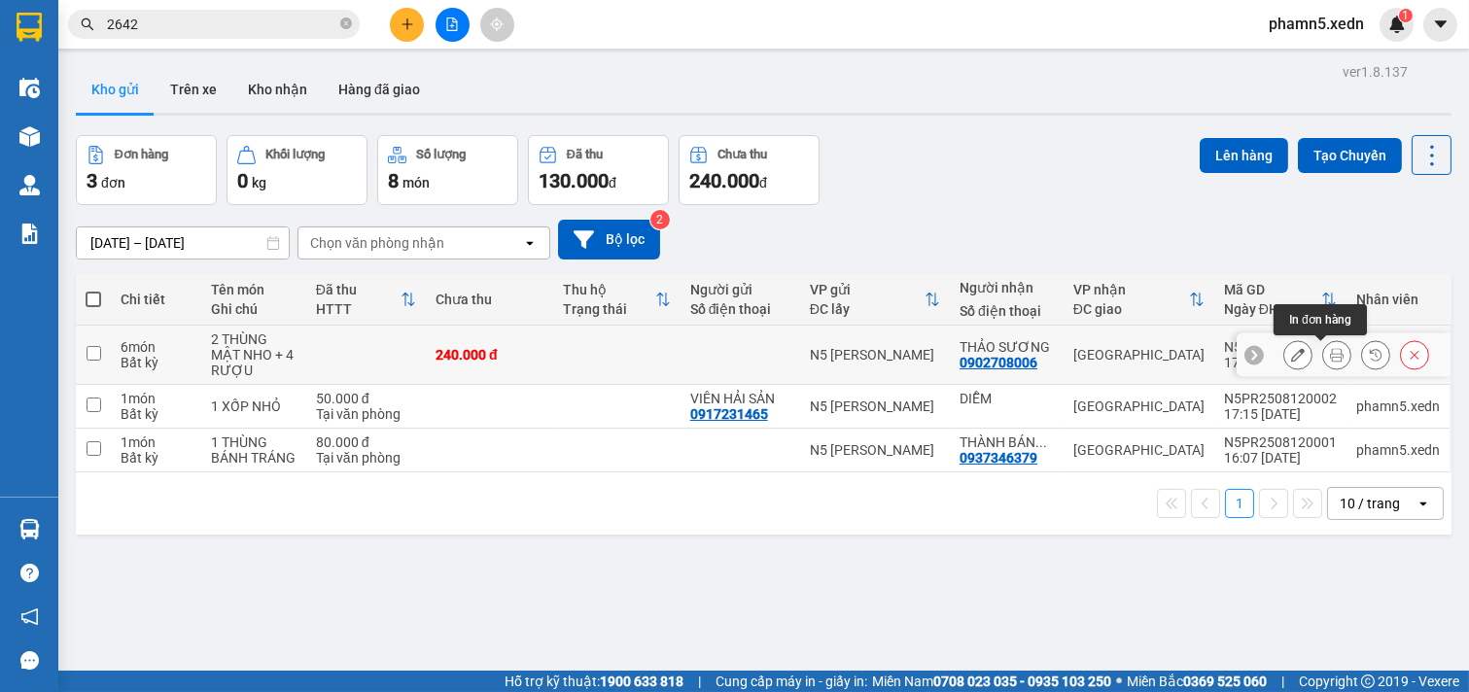
click at [1328, 346] on button at bounding box center [1337, 355] width 27 height 34
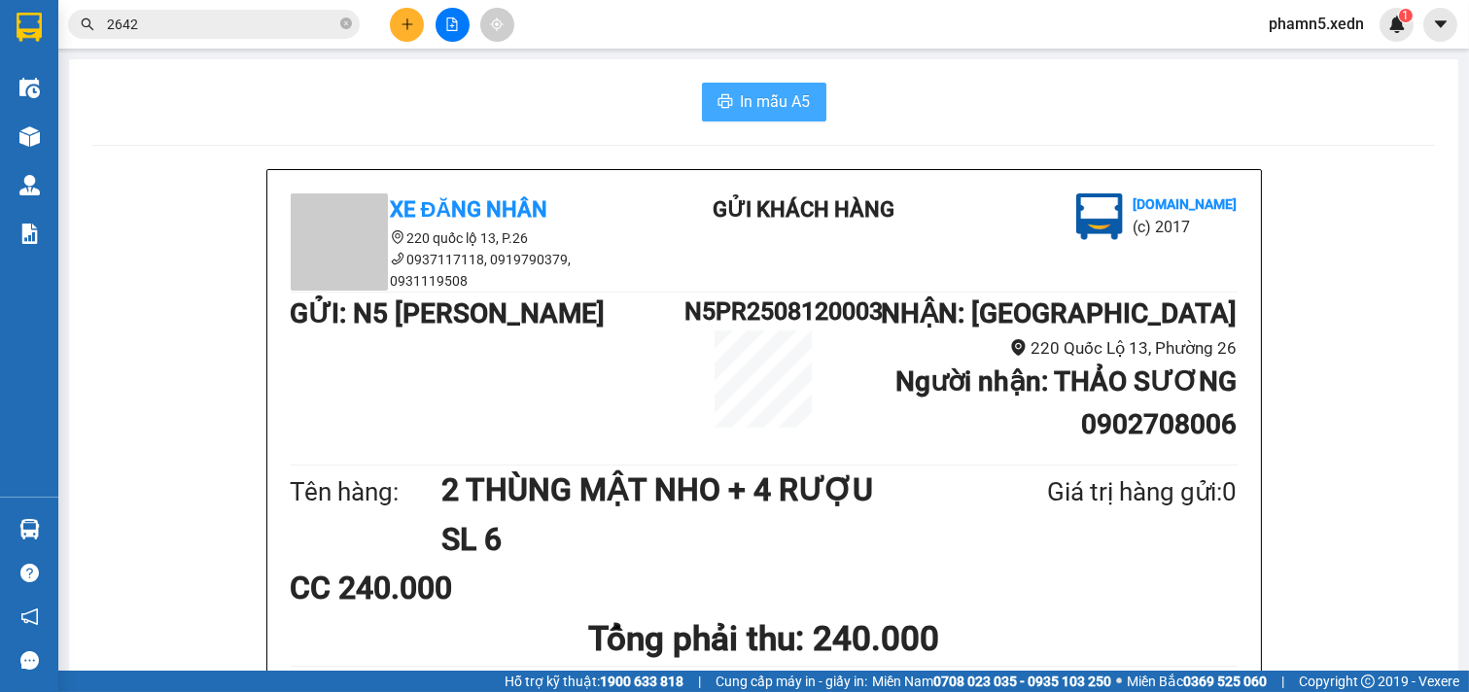
click at [761, 99] on span "In mẫu A5" at bounding box center [776, 101] width 70 height 24
